Goal: Task Accomplishment & Management: Manage account settings

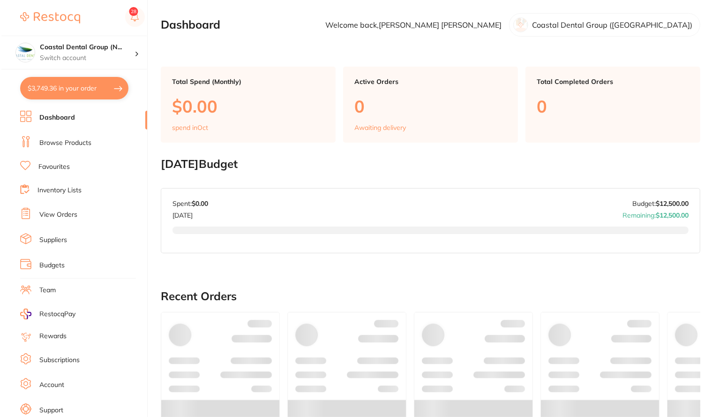
scroll to position [22, 0]
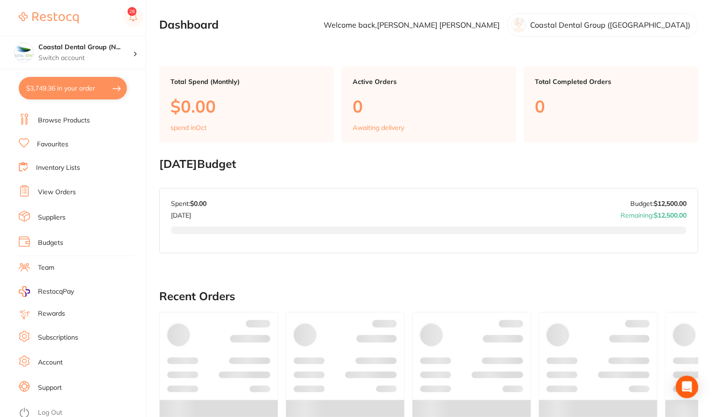
click at [43, 408] on link "Log Out" at bounding box center [50, 412] width 24 height 9
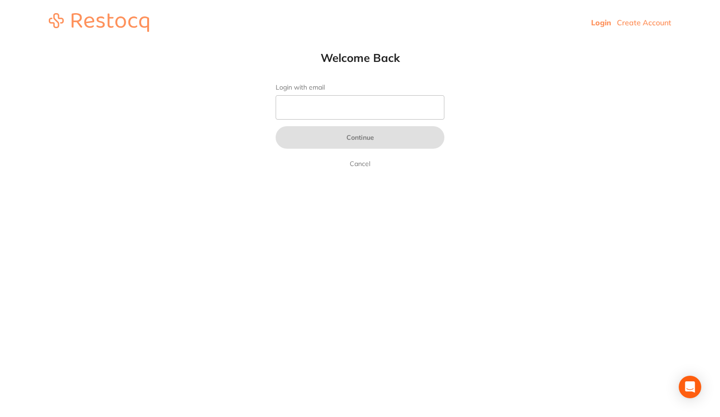
click at [105, 21] on img at bounding box center [99, 22] width 100 height 19
click at [316, 106] on input "Login with email" at bounding box center [360, 107] width 169 height 24
type input "[EMAIL_ADDRESS][DOMAIN_NAME]"
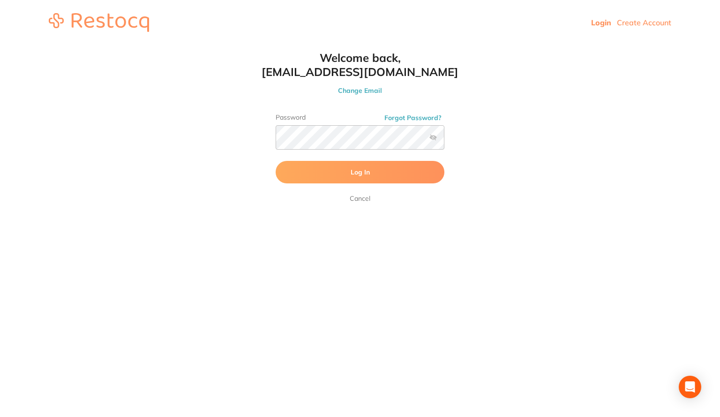
click at [220, 45] on html "Login Create Account Welcome Back Login with email skan3067@gmail.com Continue …" at bounding box center [360, 22] width 720 height 45
click at [318, 172] on button "Log In" at bounding box center [360, 172] width 169 height 22
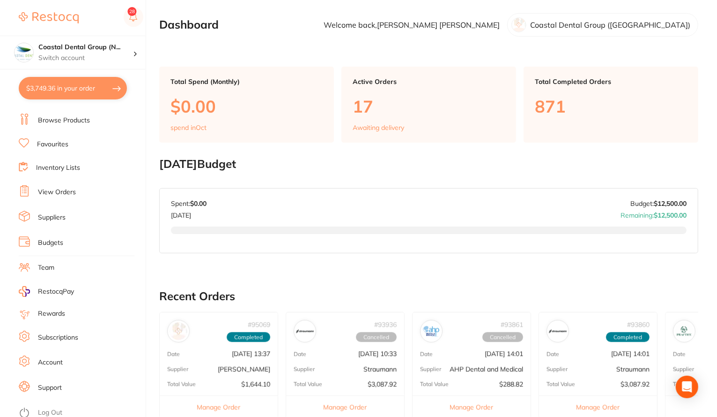
scroll to position [22, 0]
click at [50, 314] on link "Rewards" at bounding box center [51, 313] width 27 height 9
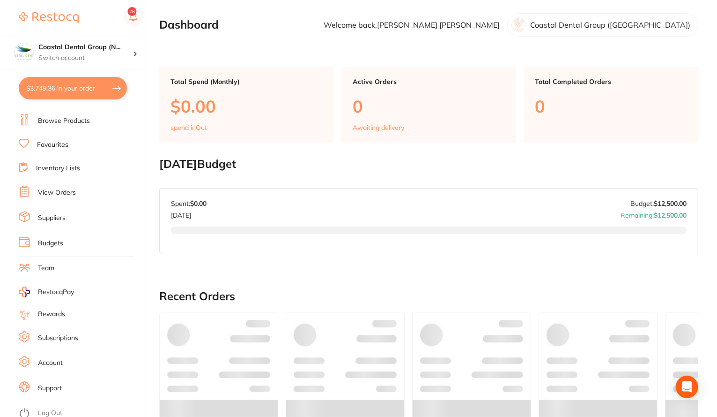
scroll to position [22, 0]
click at [60, 333] on link "Subscriptions" at bounding box center [58, 337] width 40 height 9
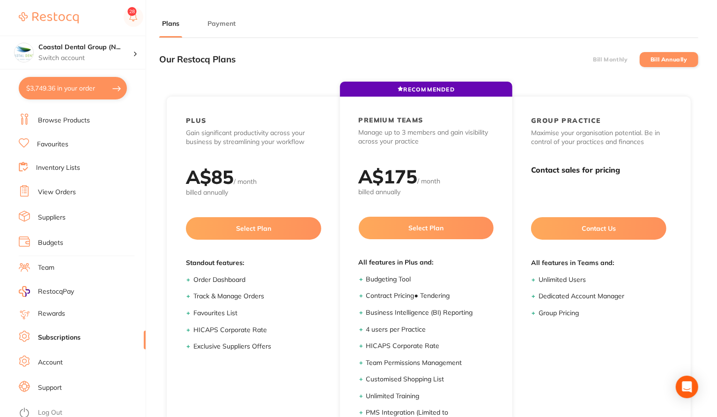
click at [614, 57] on label "Bill Monthly" at bounding box center [610, 59] width 35 height 7
click at [593, 60] on input "Bill Monthly" at bounding box center [593, 60] width 0 height 0
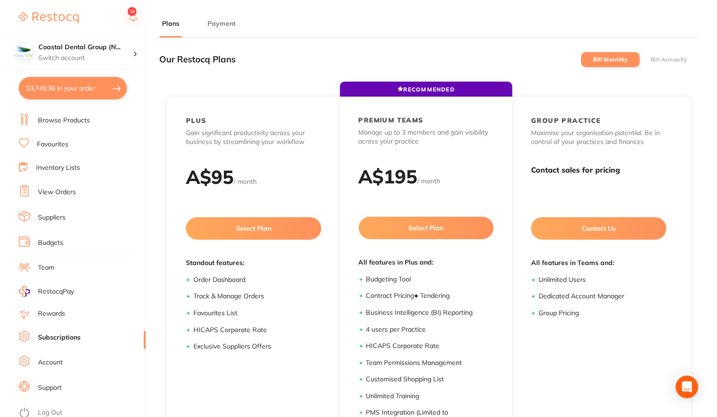
click at [670, 59] on label "Bill Annually" at bounding box center [669, 59] width 37 height 7
click at [651, 60] on input "Bill Annually" at bounding box center [651, 60] width 0 height 0
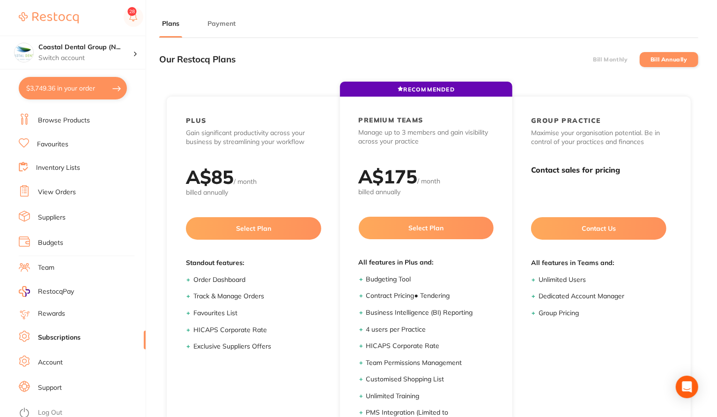
click at [610, 58] on label "Bill Monthly" at bounding box center [610, 59] width 35 height 7
click at [593, 60] on input "Bill Monthly" at bounding box center [593, 60] width 0 height 0
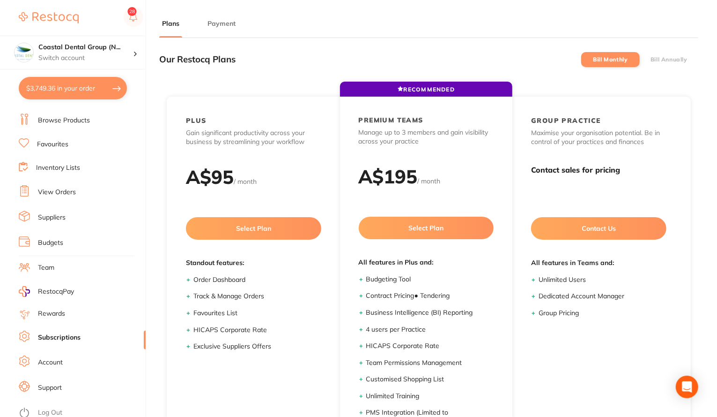
scroll to position [126, 0]
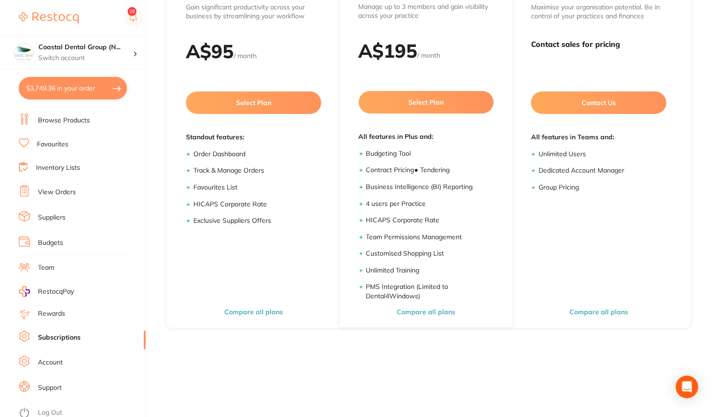
click at [59, 408] on link "Log Out" at bounding box center [50, 412] width 24 height 9
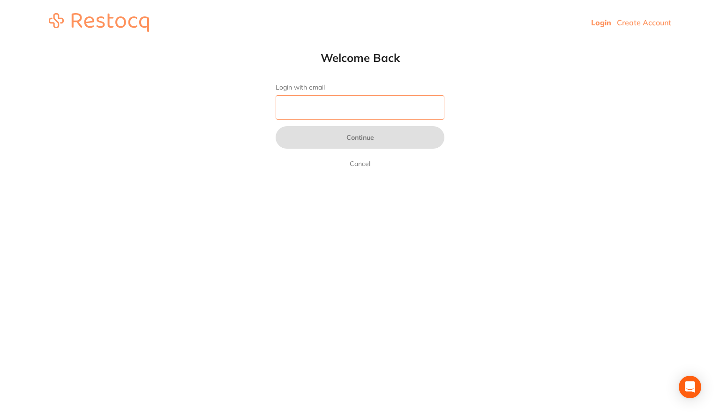
click at [331, 112] on input "Login with email" at bounding box center [360, 107] width 169 height 24
type input "[EMAIL_ADDRESS][DOMAIN_NAME]"
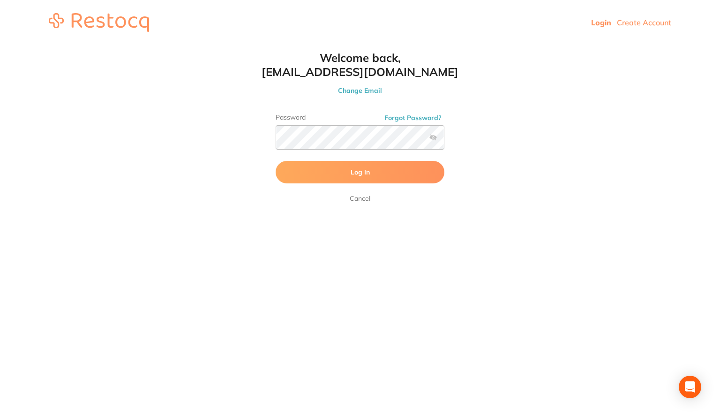
click at [490, 45] on html "Login Create Account Welcome Back Login with email [EMAIL_ADDRESS][DOMAIN_NAME]…" at bounding box center [360, 22] width 720 height 45
click at [374, 168] on button "Log In" at bounding box center [360, 172] width 169 height 22
